Goal: Find contact information: Find contact information

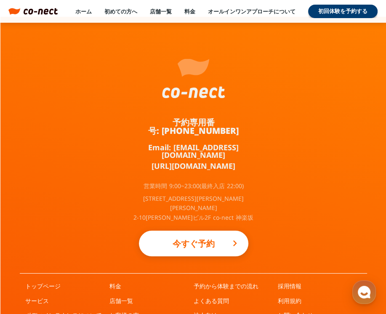
scroll to position [5445, 0]
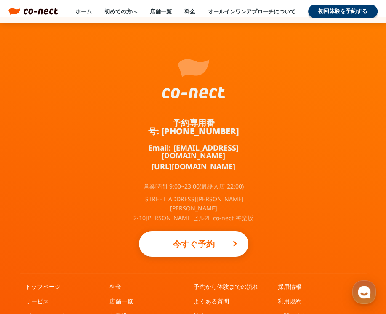
click at [298, 311] on link "お問い合わせ" at bounding box center [295, 315] width 35 height 8
